Goal: Task Accomplishment & Management: Use online tool/utility

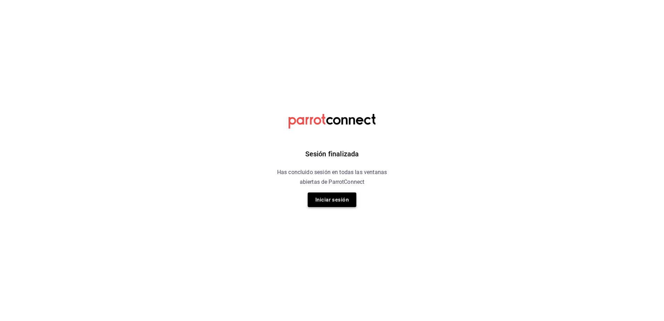
click at [330, 202] on button "Iniciar sesión" at bounding box center [332, 200] width 49 height 15
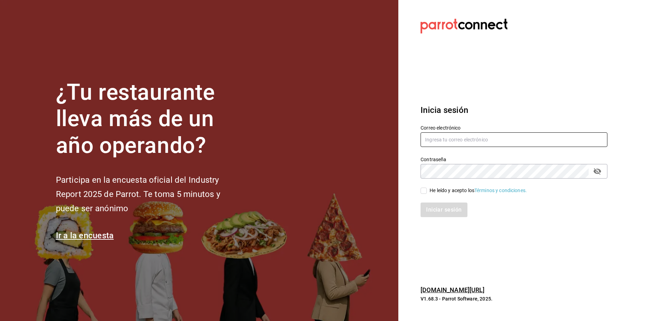
type input "[EMAIL_ADDRESS][DOMAIN_NAME]"
click at [426, 193] on input "He leído y acepto los Términos y condiciones." at bounding box center [424, 191] width 6 height 6
checkbox input "true"
click at [433, 209] on button "Iniciar sesión" at bounding box center [444, 210] width 47 height 15
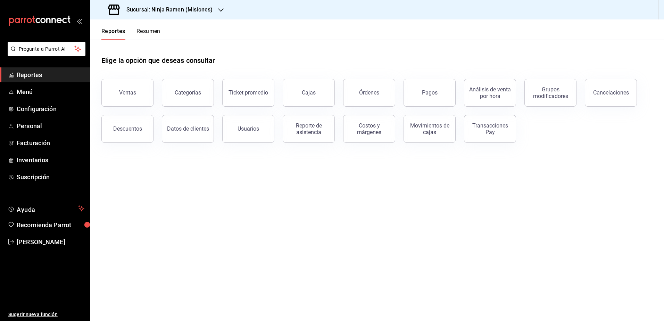
click at [207, 10] on h3 "Sucursal: Ninja Ramen (Misiones)" at bounding box center [167, 10] width 92 height 8
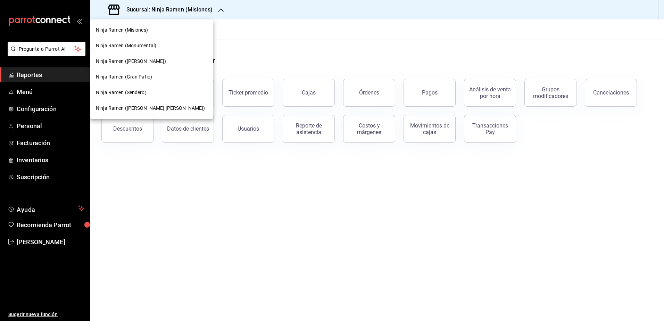
click at [150, 111] on span "Ninja Ramen (Gómez Morín)" at bounding box center [150, 108] width 109 height 7
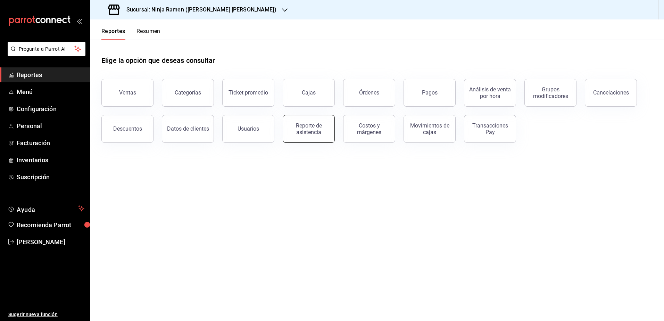
click at [300, 124] on div "Reporte de asistencia" at bounding box center [308, 128] width 43 height 13
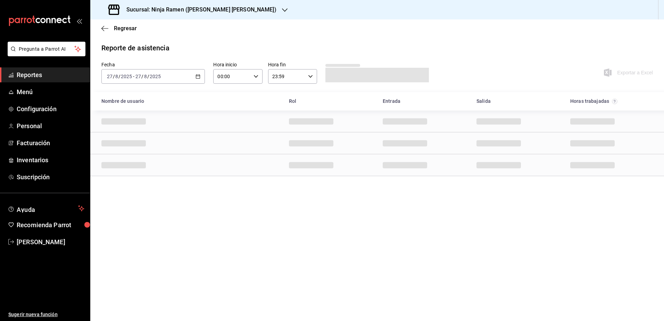
click at [198, 74] on icon "button" at bounding box center [198, 76] width 5 height 5
click at [145, 174] on span "Rango de fechas" at bounding box center [134, 175] width 54 height 7
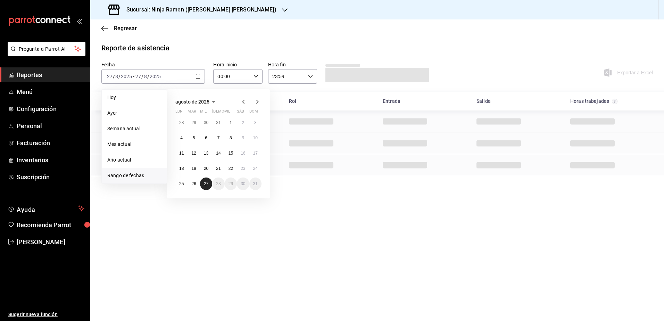
click at [207, 181] on button "27" at bounding box center [206, 184] width 12 height 13
click at [181, 181] on button "25" at bounding box center [181, 184] width 12 height 13
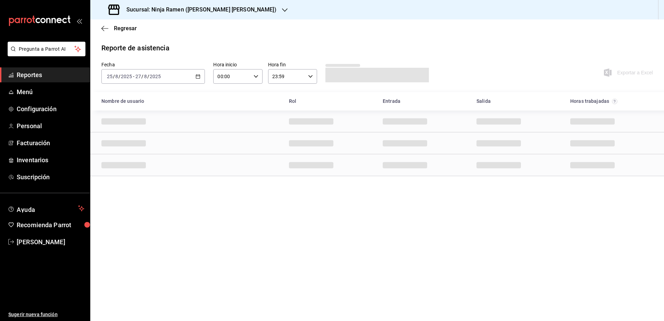
click at [330, 298] on main "Regresar Reporte de asistencia Fecha 2025-08-25 25 / 8 / 2025 - 2025-08-27 27 /…" at bounding box center [377, 170] width 574 height 302
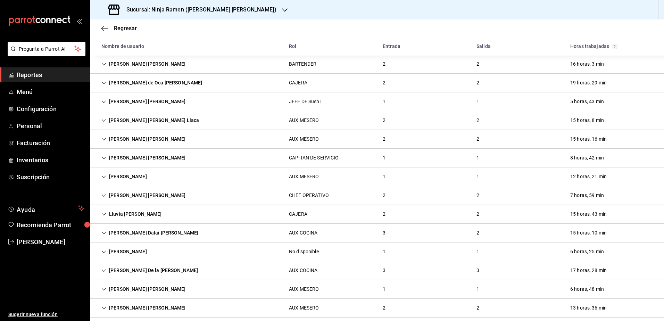
scroll to position [476, 0]
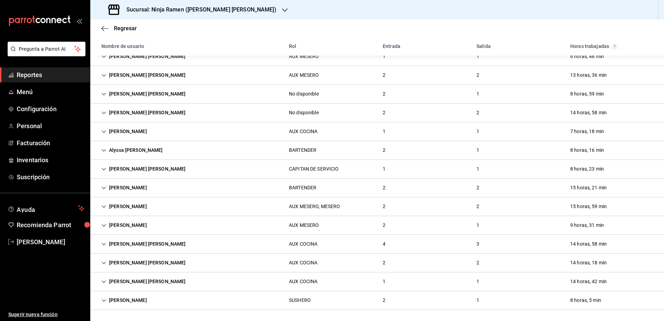
click at [102, 280] on icon "Cell" at bounding box center [103, 281] width 5 height 5
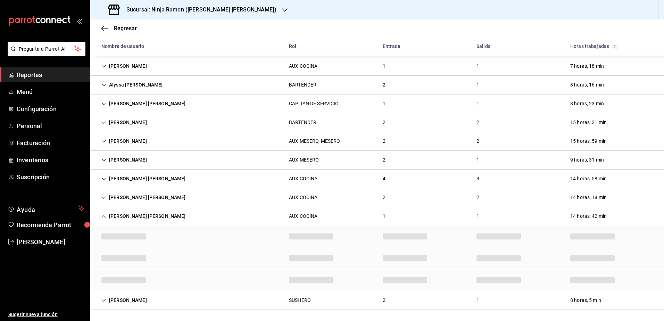
scroll to position [501, 0]
